Goal: Information Seeking & Learning: Find specific fact

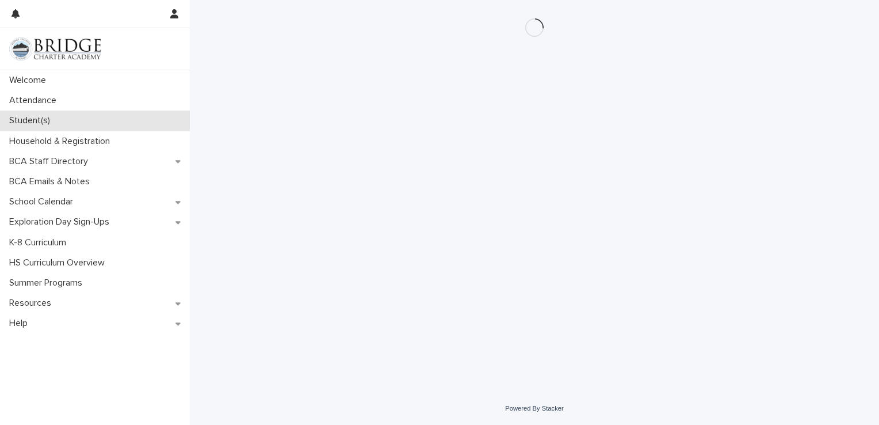
click at [41, 119] on p "Student(s)" at bounding box center [32, 120] width 55 height 11
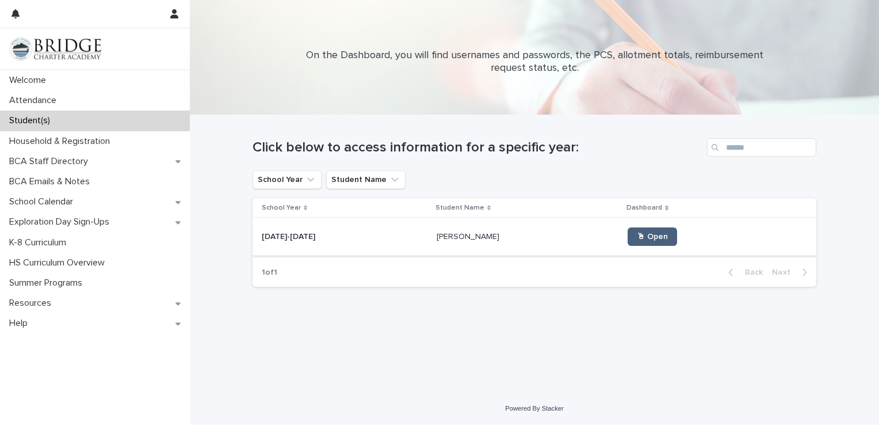
click at [646, 238] on span "🖱 Open" at bounding box center [652, 236] width 31 height 8
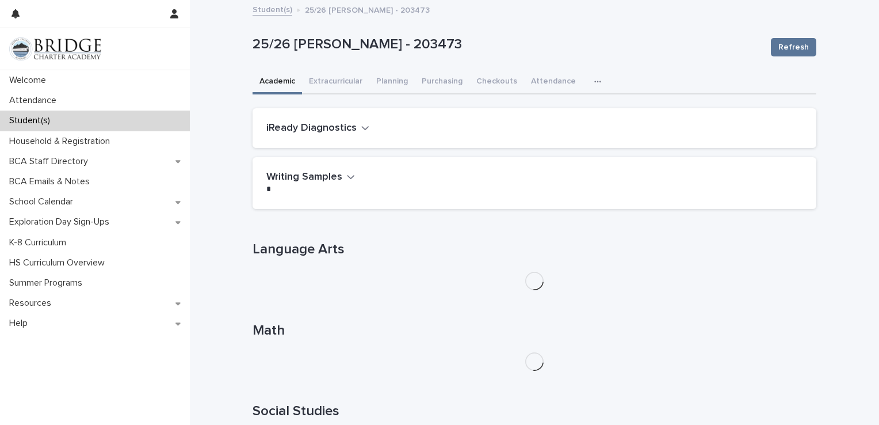
click at [594, 81] on icon "button" at bounding box center [597, 82] width 7 height 8
click at [555, 109] on button "General" at bounding box center [562, 111] width 76 height 17
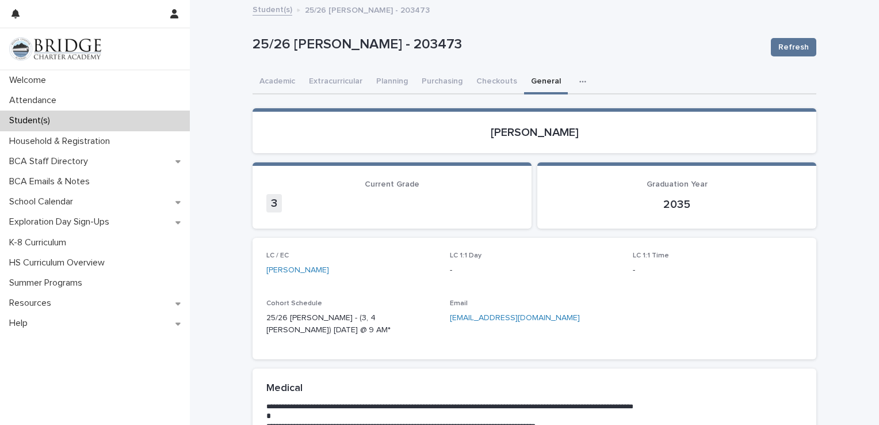
click at [219, 210] on div "**********" at bounding box center [534, 420] width 689 height 839
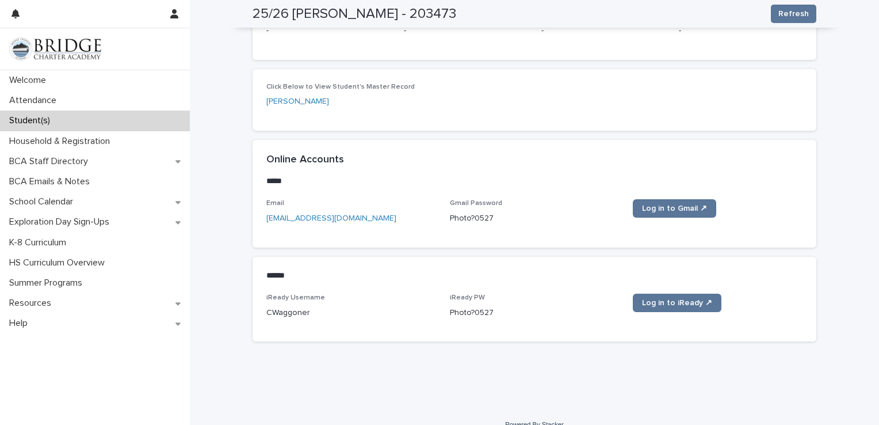
scroll to position [433, 0]
drag, startPoint x: 307, startPoint y: 314, endPoint x: 249, endPoint y: 314, distance: 58.7
click at [253, 314] on div "iReady Username CWaggoner iReady PW [SECURITY_DATA] Log in to iReady ↗" at bounding box center [535, 316] width 564 height 48
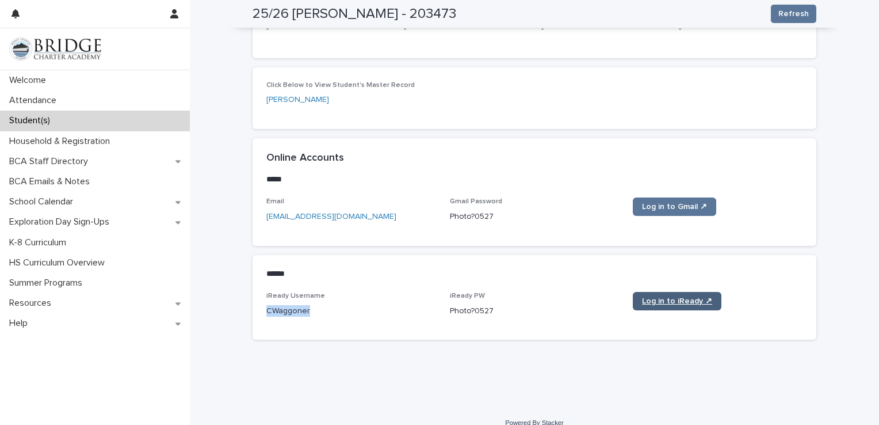
copy p "CWaggoner"
click at [674, 297] on span "Log in to iReady ↗" at bounding box center [677, 301] width 70 height 8
drag, startPoint x: 491, startPoint y: 312, endPoint x: 424, endPoint y: 303, distance: 67.3
click at [424, 303] on div "iReady Username CWaggoner iReady PW [SECURITY_DATA] Log in to iReady ↗" at bounding box center [534, 309] width 536 height 34
drag, startPoint x: 424, startPoint y: 303, endPoint x: 437, endPoint y: 315, distance: 17.1
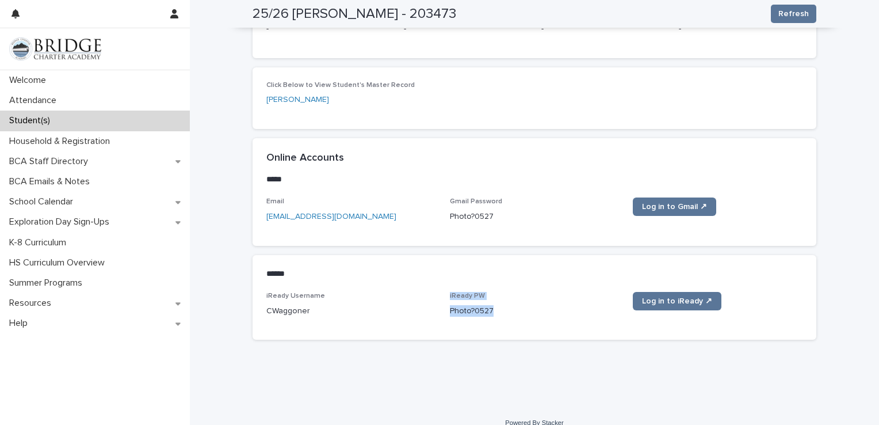
click at [437, 315] on div "iReady Username CWaggoner iReady PW [SECURITY_DATA] Log in to iReady ↗" at bounding box center [534, 309] width 536 height 34
click at [501, 311] on p "Photo?0527" at bounding box center [535, 311] width 170 height 12
drag, startPoint x: 501, startPoint y: 311, endPoint x: 440, endPoint y: 325, distance: 62.5
click at [440, 325] on div "iReady Username CWaggoner iReady PW [SECURITY_DATA] Log in to iReady ↗" at bounding box center [535, 316] width 564 height 48
copy p "Photo?0527"
